Goal: Task Accomplishment & Management: Use online tool/utility

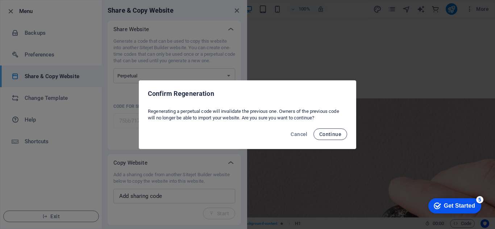
click at [0, 0] on span "Continue" at bounding box center [0, 0] width 0 height 0
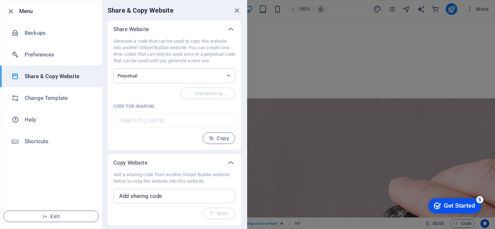
type input "935eb3fd-2169792"
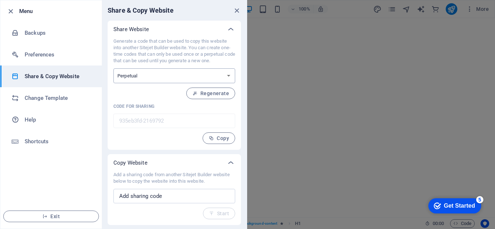
click at [0, 0] on select "One-time Perpetual" at bounding box center [0, 0] width 0 height 0
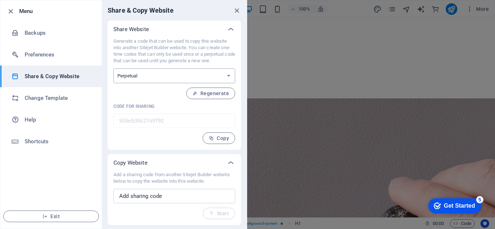
select select "onetime"
click at [0, 0] on select "One-time Perpetual" at bounding box center [0, 0] width 0 height 0
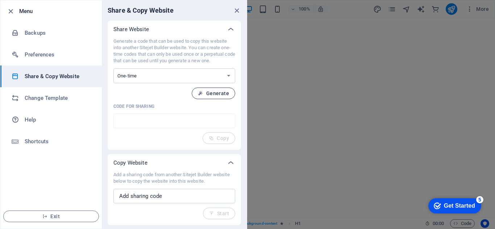
type input "13559c3e-2169792"
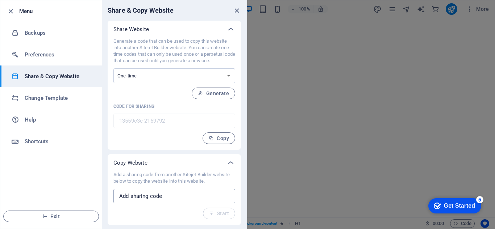
click at [199, 195] on input "text" at bounding box center [174, 196] width 122 height 14
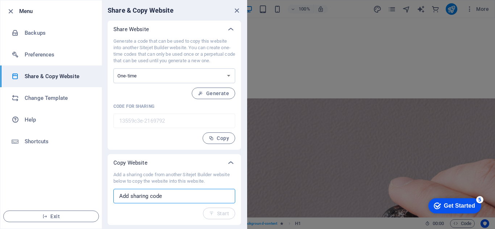
paste input "13559c3e-2169792"
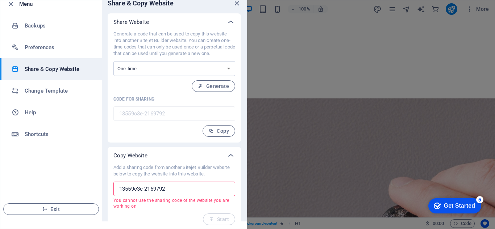
scroll to position [9, 0]
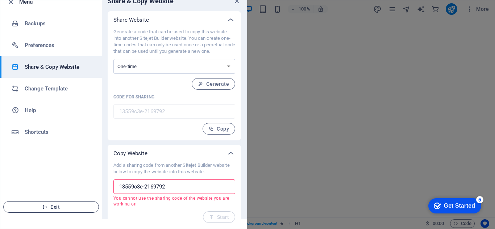
type input "13559c3e-2169792"
click at [62, 207] on span "Exit" at bounding box center [50, 207] width 83 height 6
